Goal: Check status

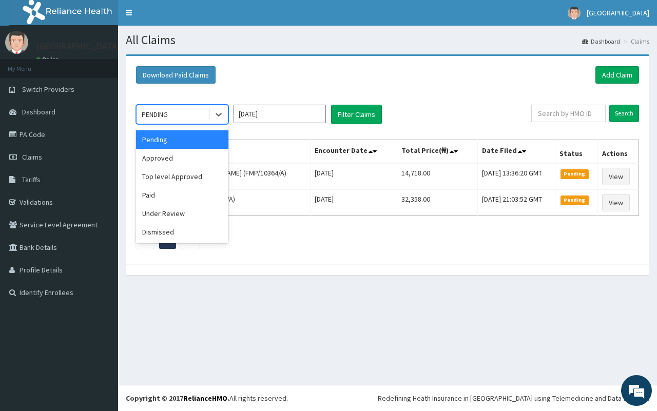
click at [198, 119] on div "PENDING" at bounding box center [172, 114] width 71 height 16
click at [50, 113] on span "Dashboard" at bounding box center [38, 111] width 33 height 9
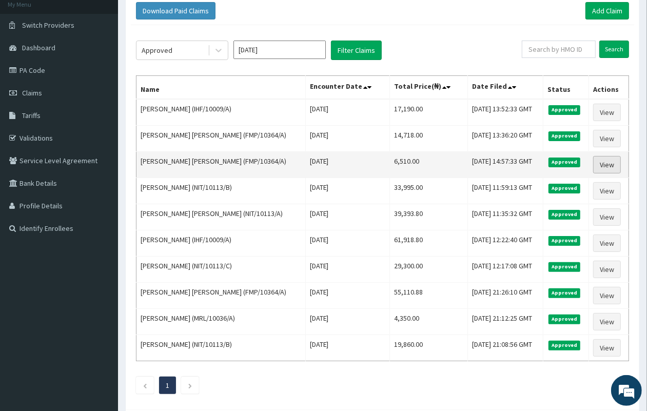
click at [611, 163] on link "View" at bounding box center [607, 164] width 28 height 17
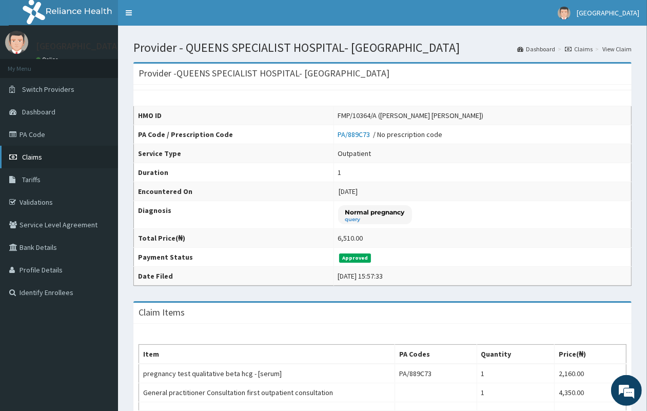
click at [61, 162] on link "Claims" at bounding box center [59, 157] width 118 height 23
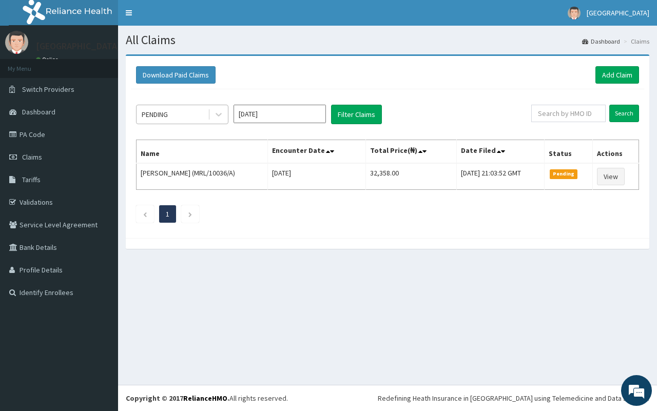
click at [183, 121] on div "PENDING" at bounding box center [172, 114] width 71 height 16
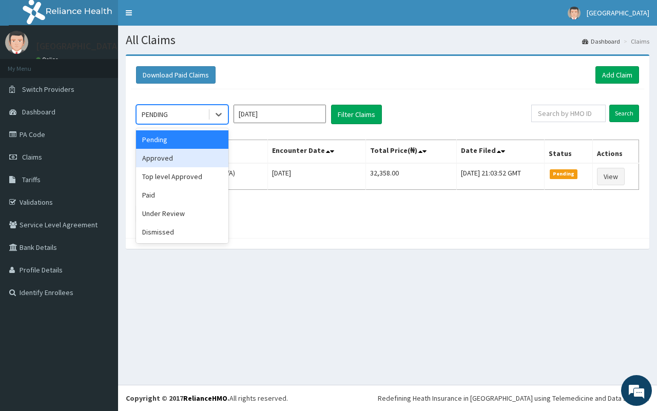
click at [202, 160] on div "Approved" at bounding box center [182, 158] width 92 height 18
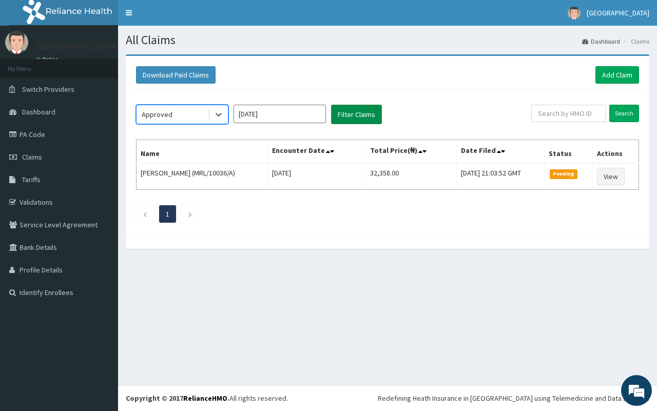
click at [363, 119] on button "Filter Claims" at bounding box center [356, 115] width 51 height 20
